Goal: Information Seeking & Learning: Learn about a topic

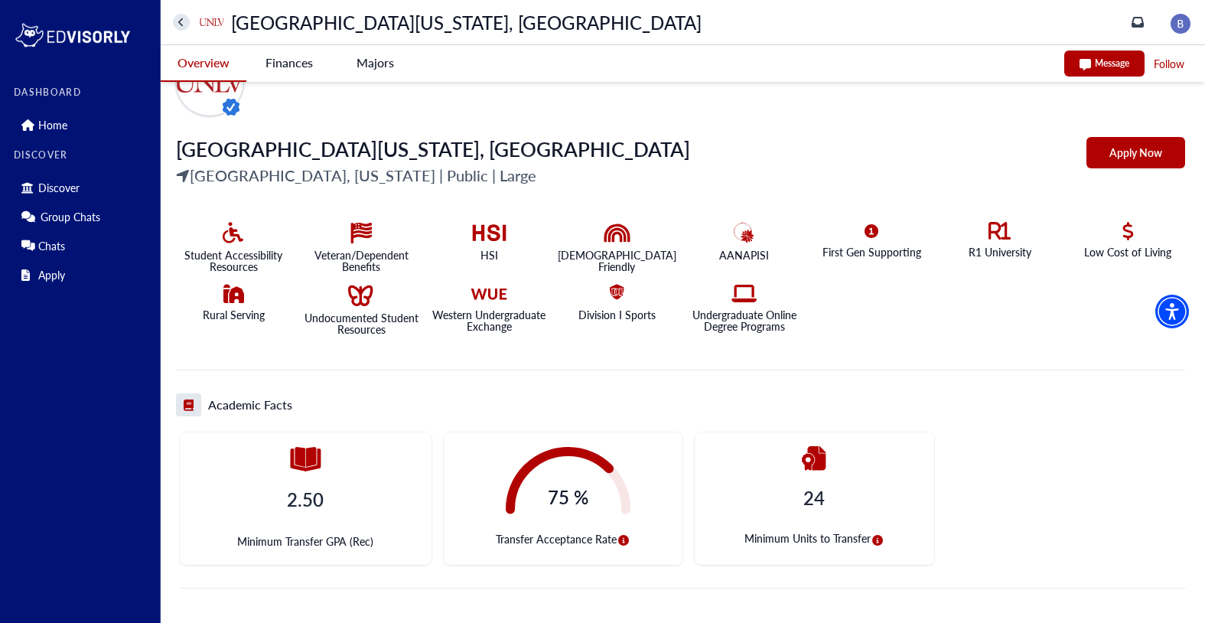
scroll to position [163, 0]
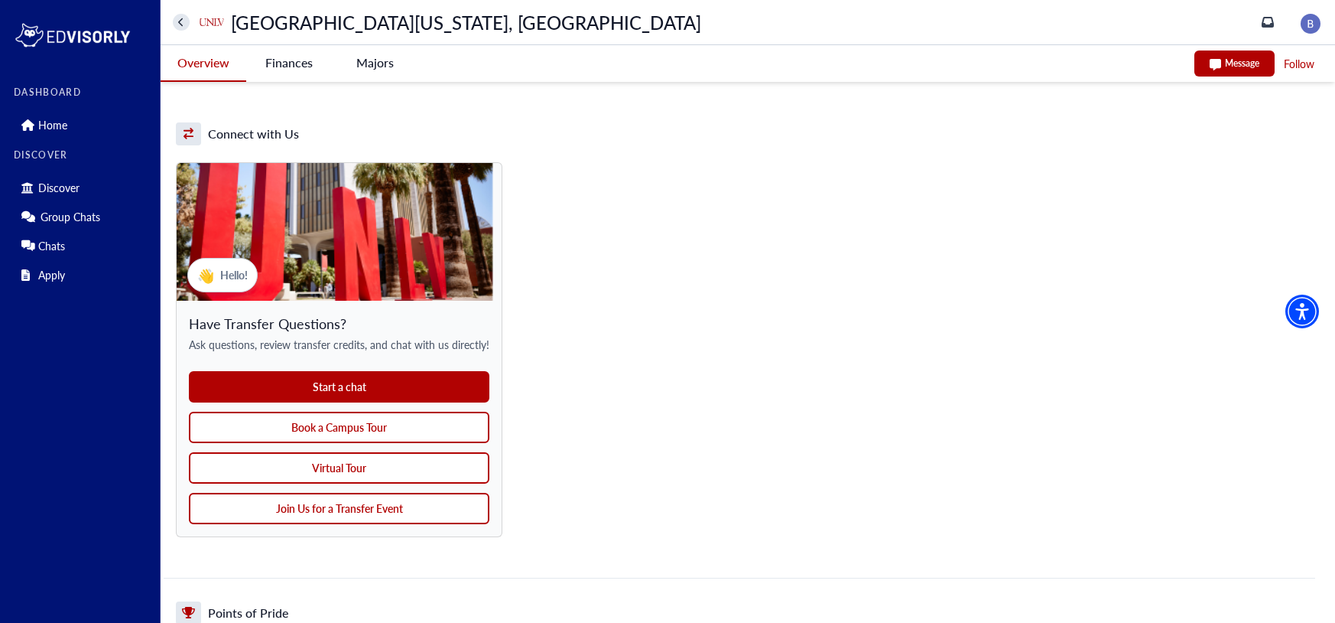
scroll to position [1189, 0]
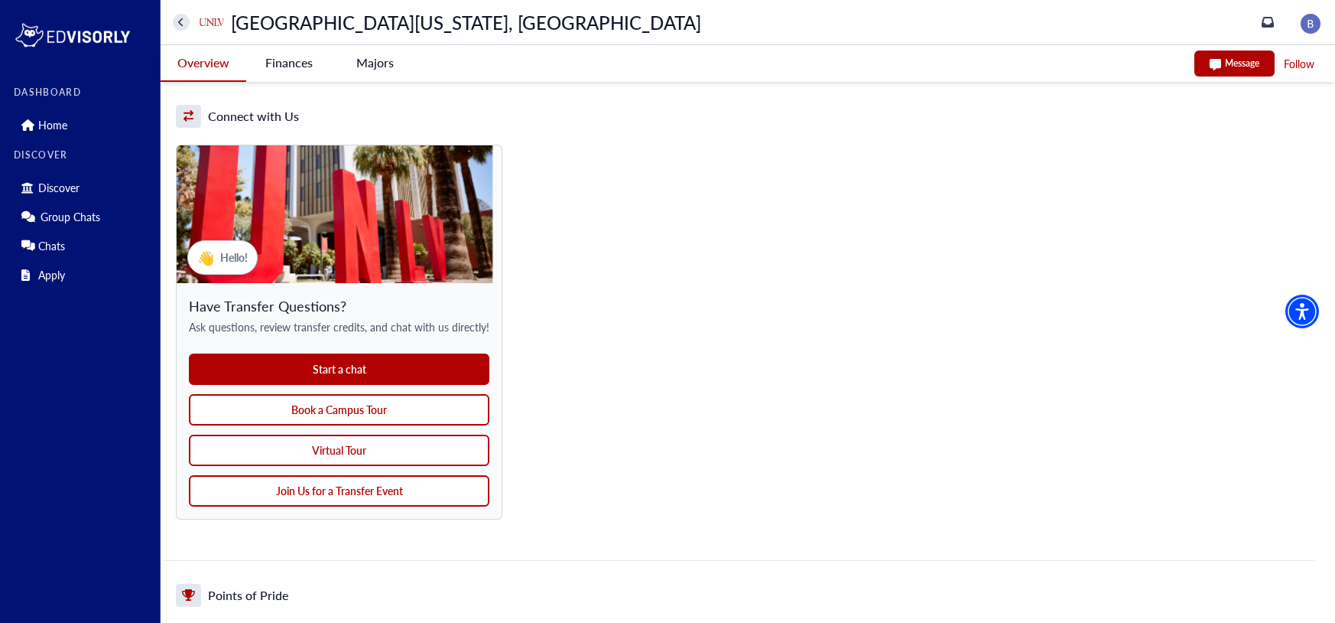
click at [346, 451] on button "Virtual Tour" at bounding box center [339, 449] width 301 height 31
drag, startPoint x: 369, startPoint y: 450, endPoint x: 903, endPoint y: 330, distance: 547.9
click at [903, 330] on div "👋 Hello! Have Transfer Questions? Ask questions, review transfer credits, and c…" at bounding box center [740, 337] width 1152 height 445
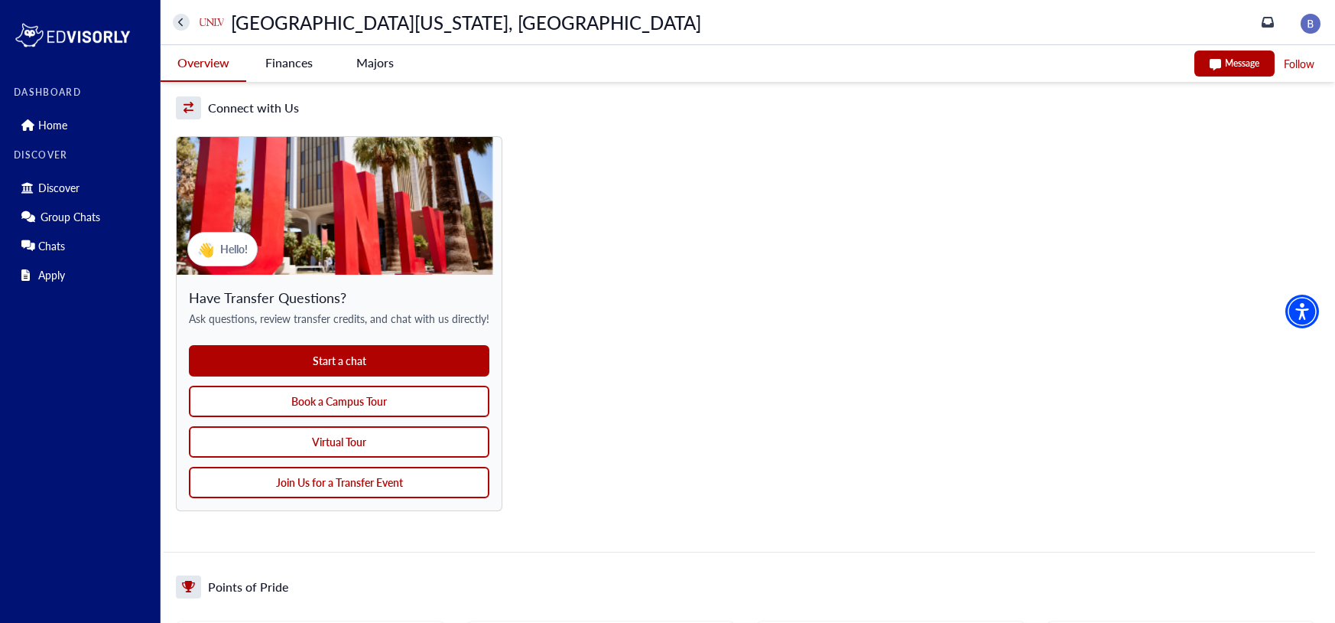
scroll to position [1196, 0]
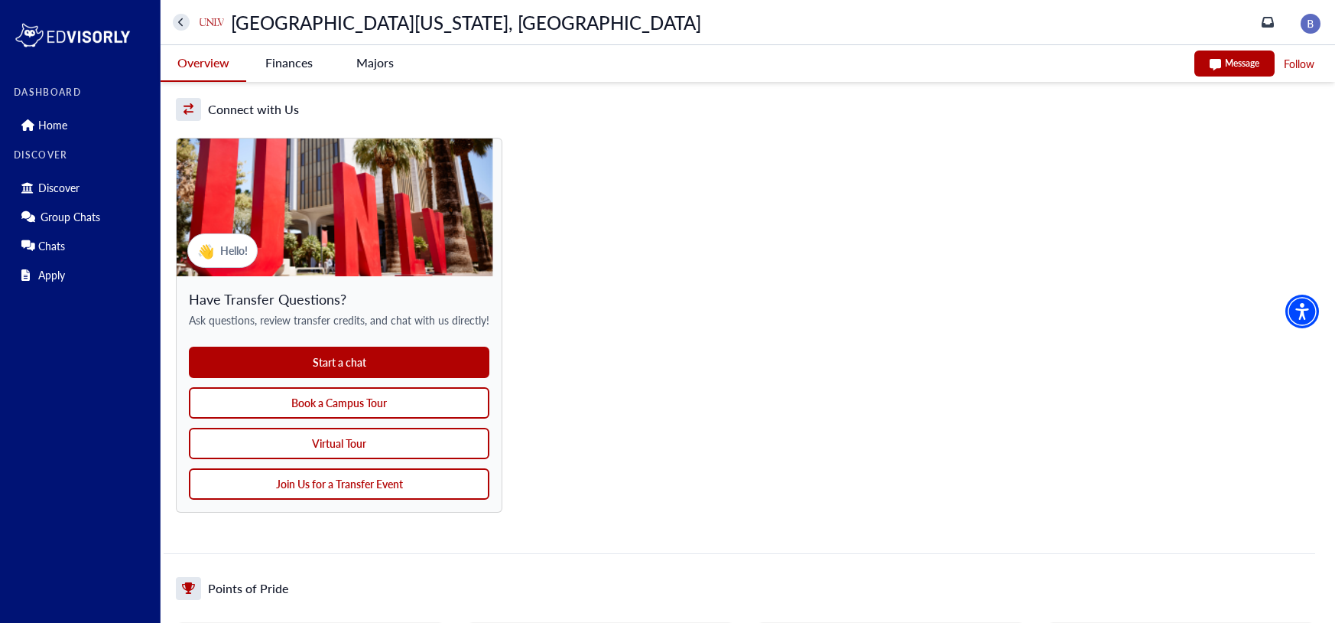
click at [356, 486] on button "Join Us for a Transfer Event" at bounding box center [339, 483] width 301 height 31
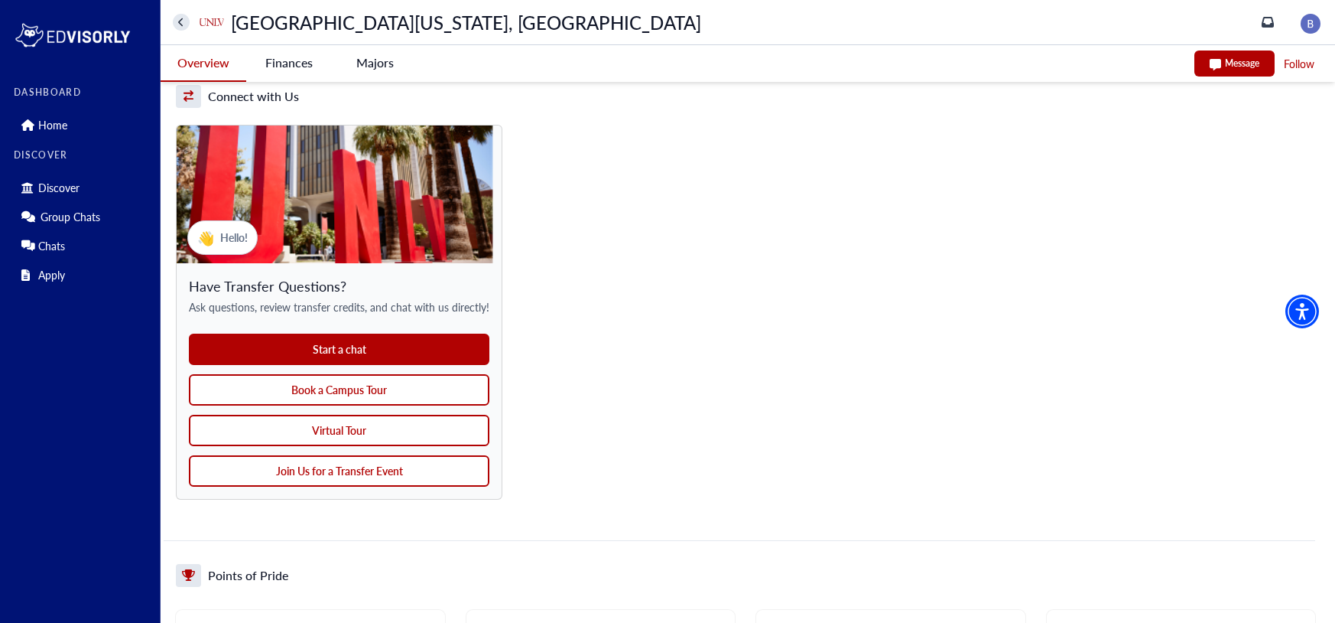
scroll to position [1203, 0]
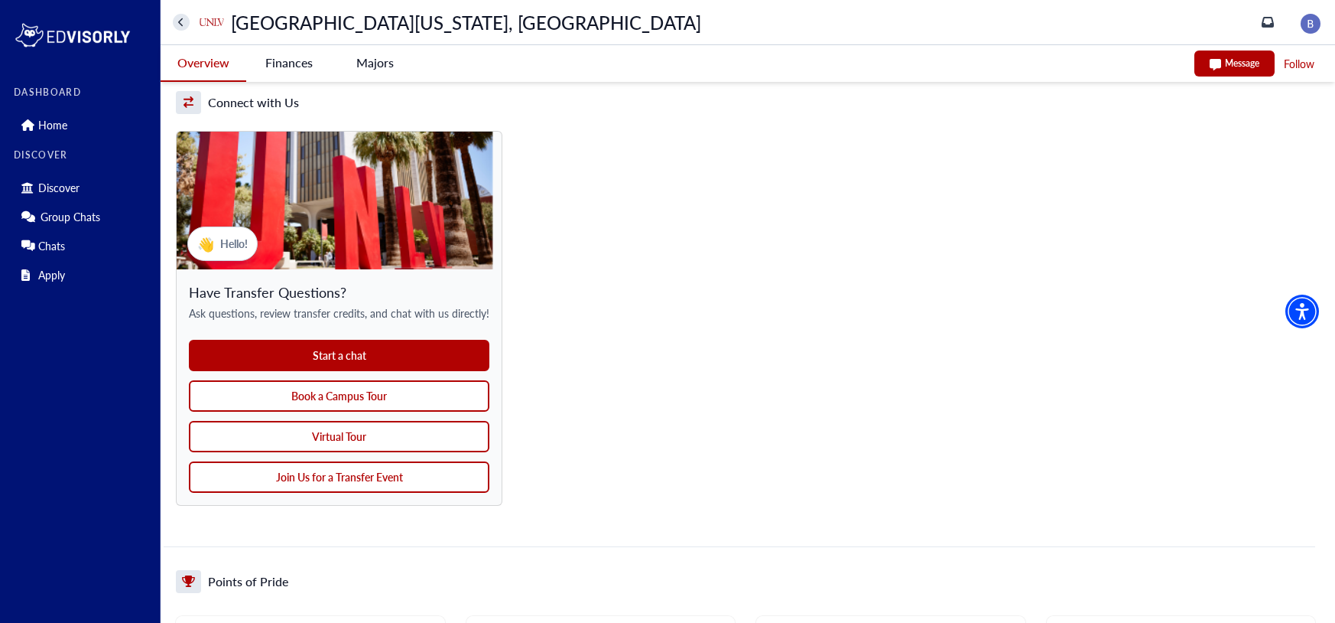
click at [304, 398] on button "Book a Campus Tour" at bounding box center [339, 395] width 301 height 31
click at [0, 0] on div "DASHBOARD Home DISCOVER Discover Group Chats Chats Apply [GEOGRAPHIC_DATA][US_S…" at bounding box center [667, 401] width 1335 height 3208
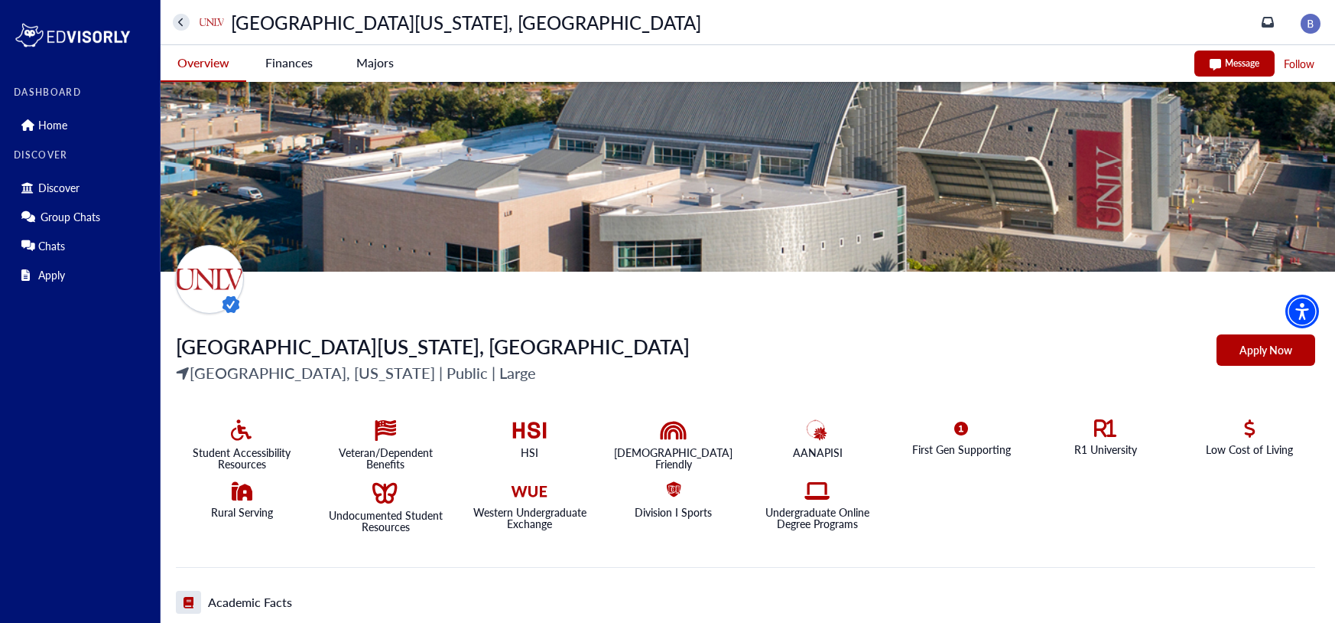
scroll to position [30, 0]
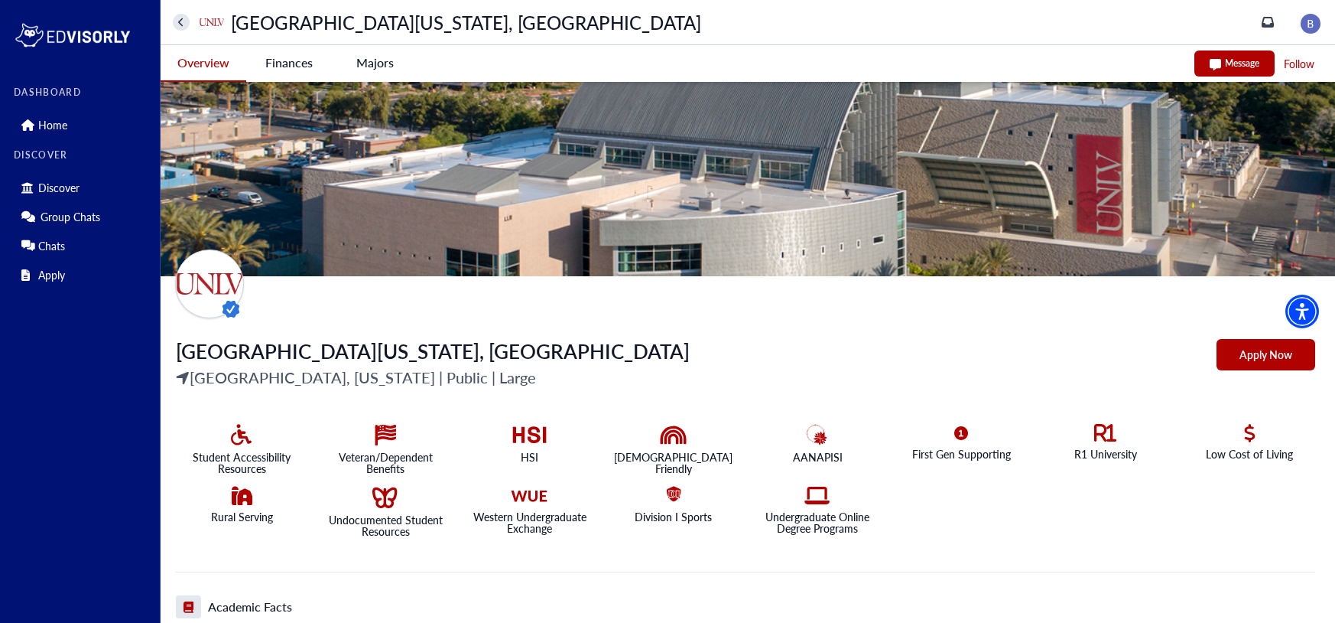
click at [294, 64] on Vegas-tag "Finances" at bounding box center [289, 62] width 86 height 35
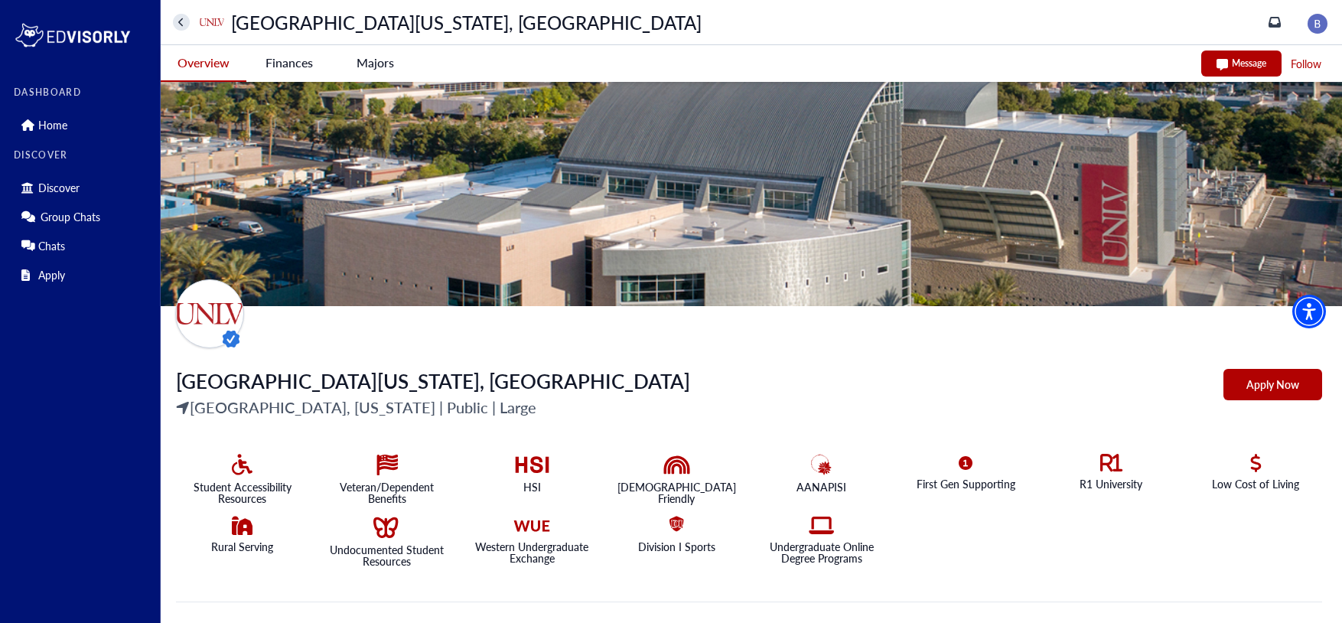
click at [294, 64] on Vegas-tag "Finances" at bounding box center [289, 62] width 86 height 35
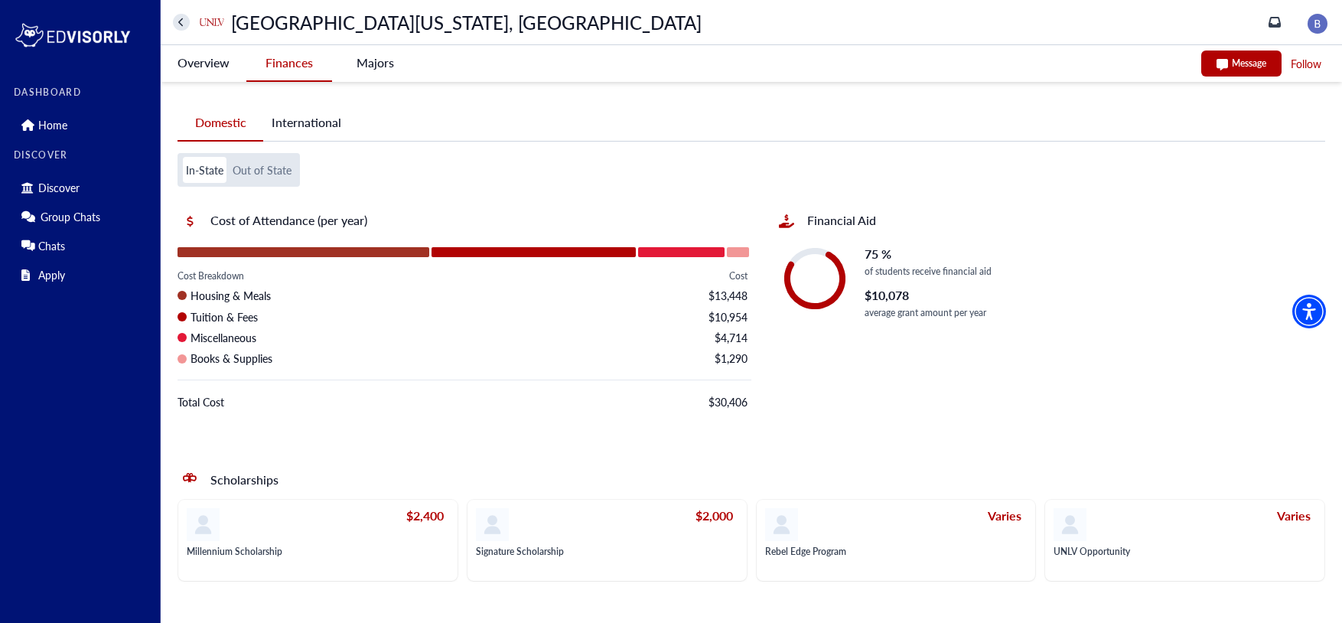
click at [262, 169] on button "Out of State" at bounding box center [261, 170] width 65 height 26
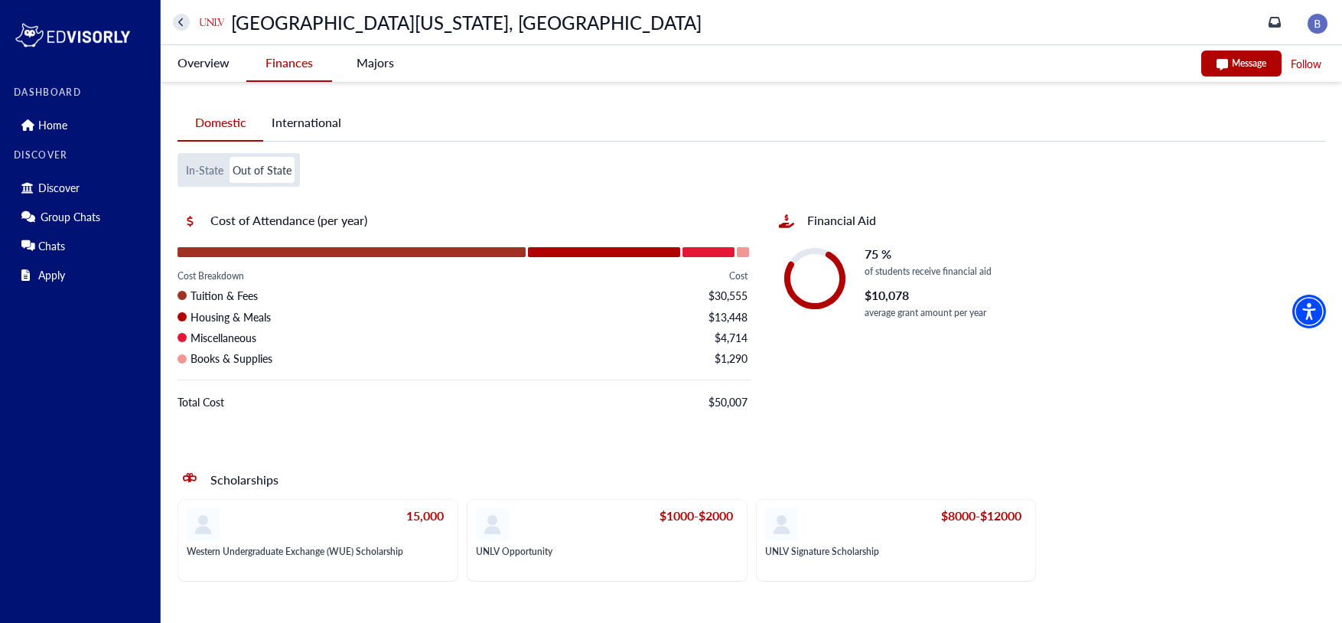
click at [194, 174] on button "In-State" at bounding box center [205, 170] width 44 height 26
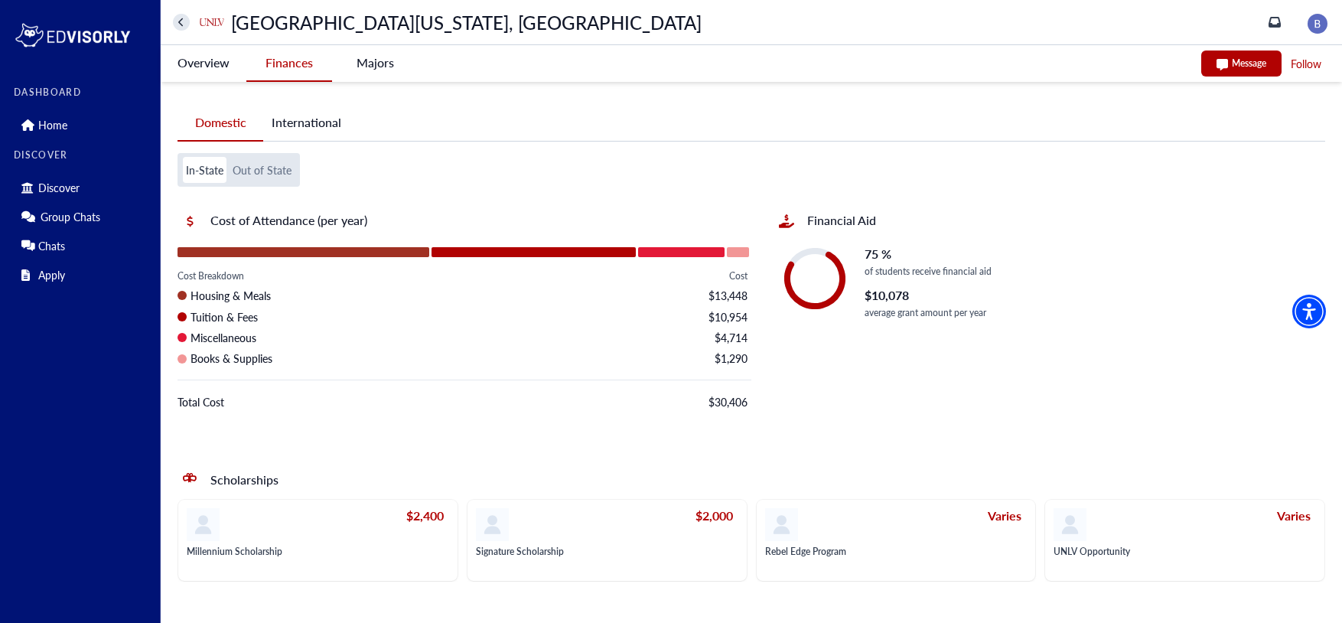
click at [279, 174] on button "Out of State" at bounding box center [261, 170] width 65 height 26
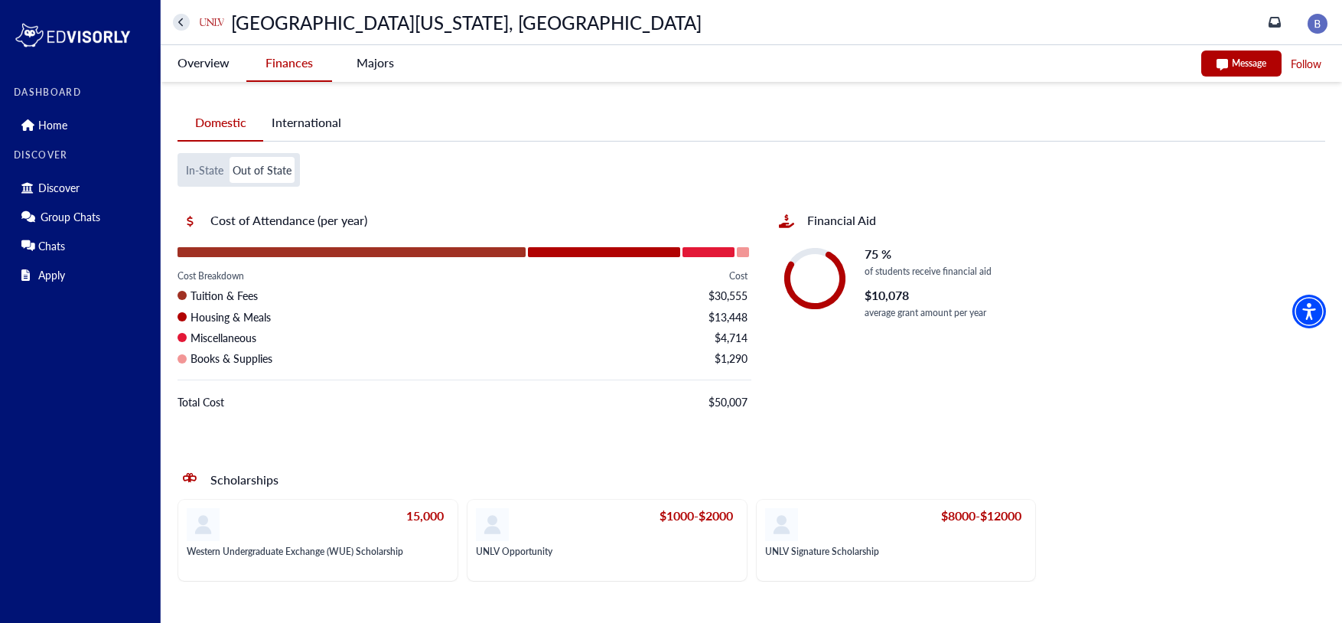
click at [217, 177] on button "In-State" at bounding box center [205, 170] width 44 height 26
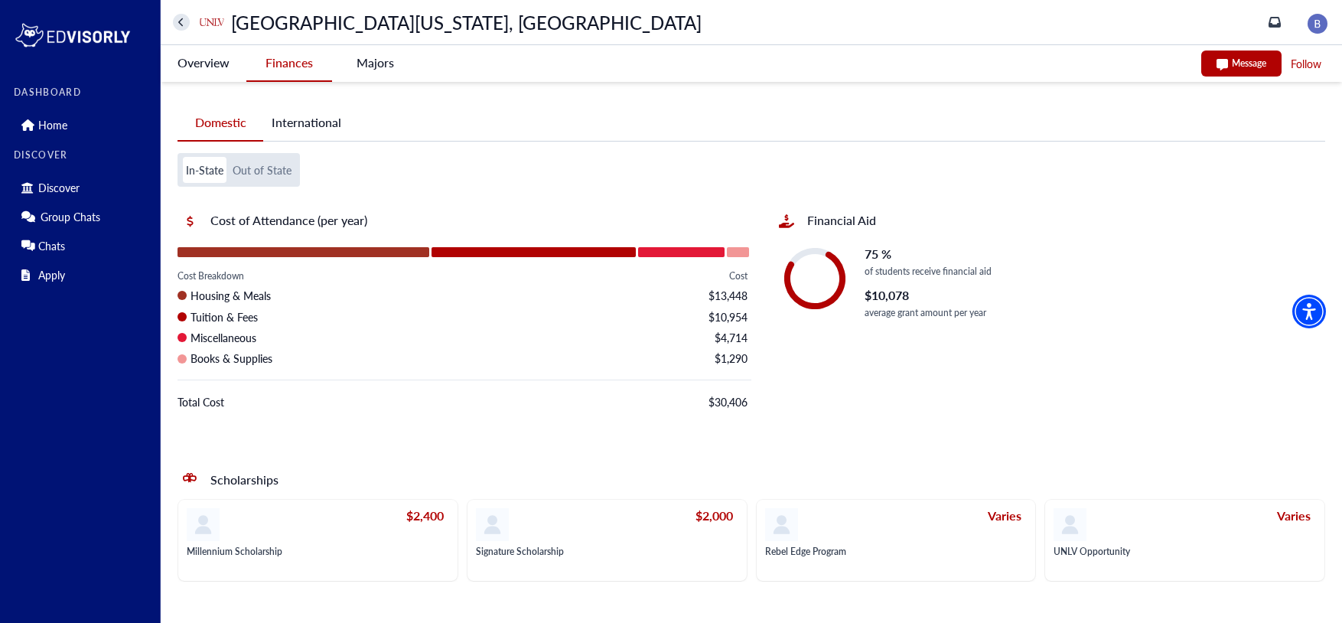
click at [275, 167] on button "Out of State" at bounding box center [261, 170] width 65 height 26
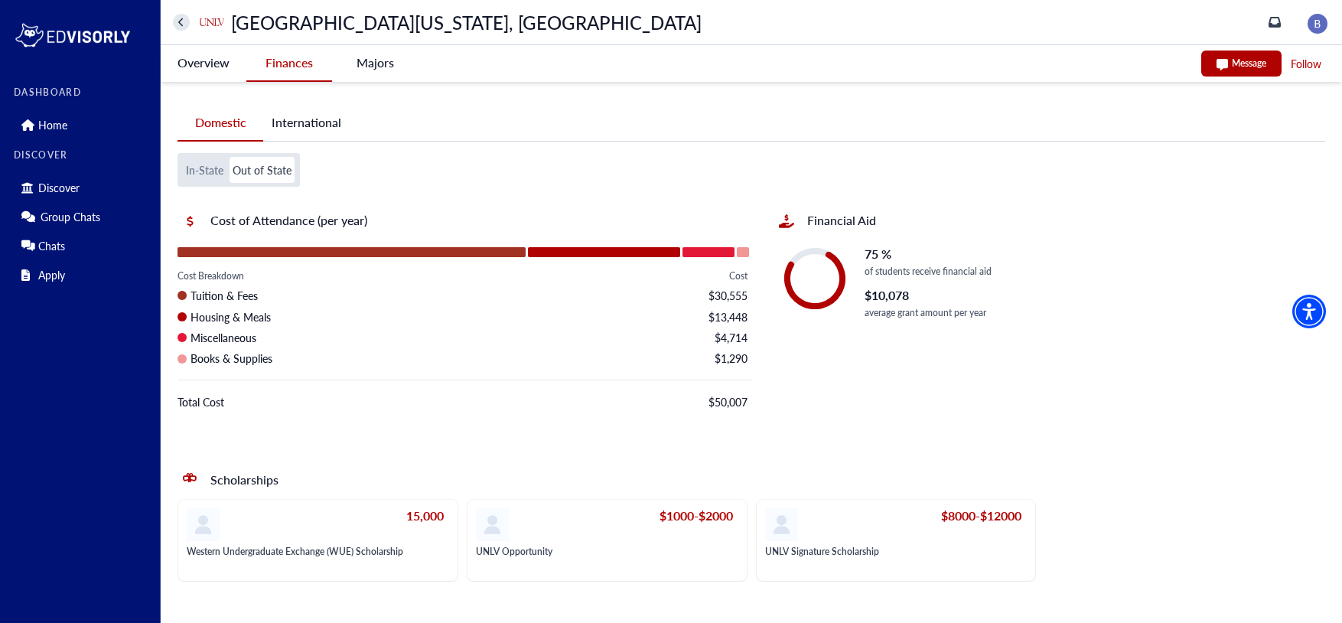
click at [200, 180] on button "In-State" at bounding box center [205, 170] width 44 height 26
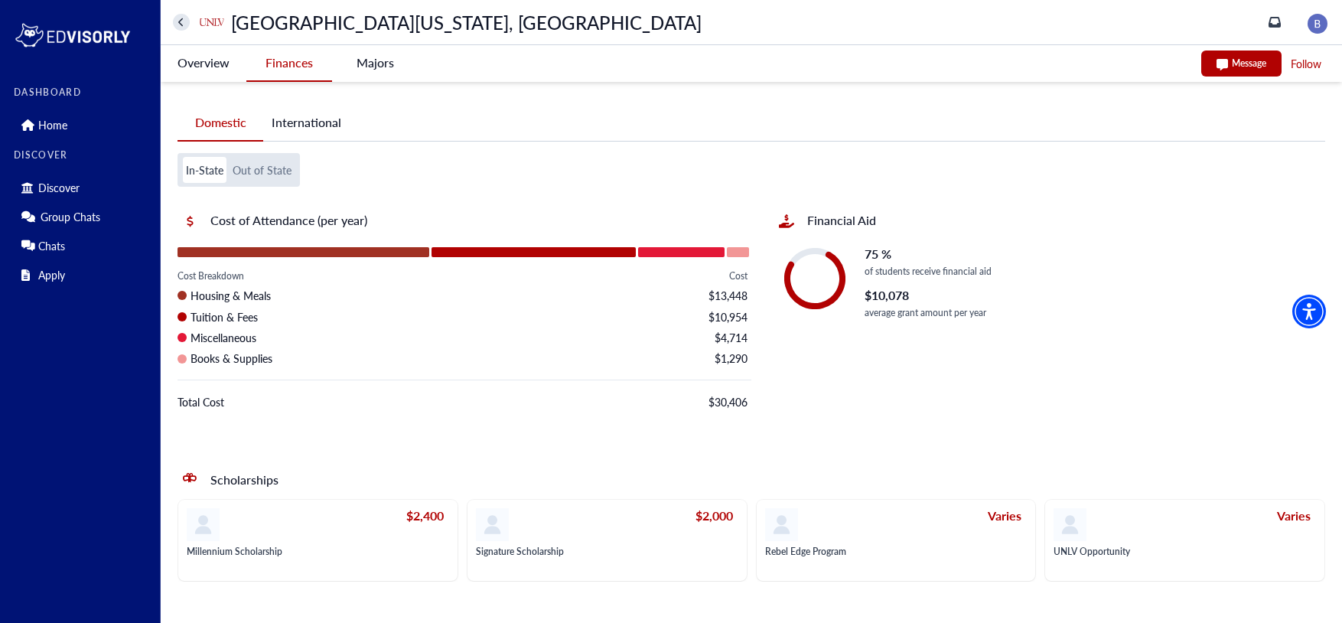
click at [202, 65] on Vegas-tag "Overview" at bounding box center [204, 62] width 86 height 35
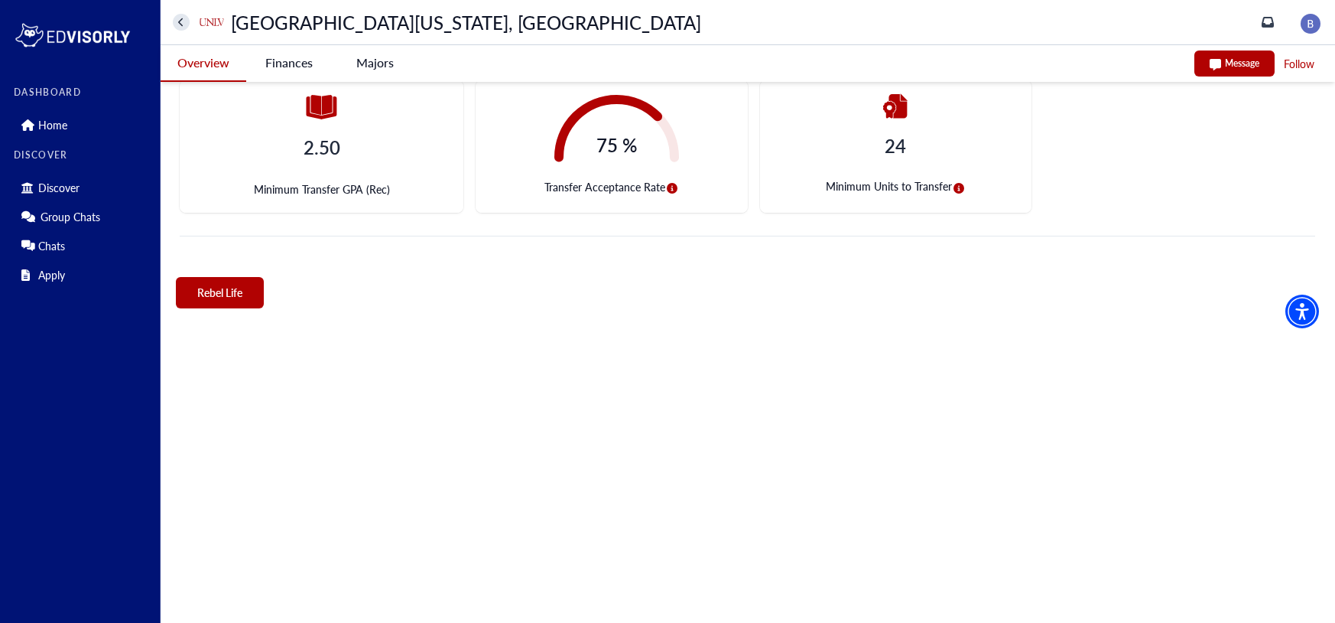
scroll to position [567, 0]
